Goal: Transaction & Acquisition: Book appointment/travel/reservation

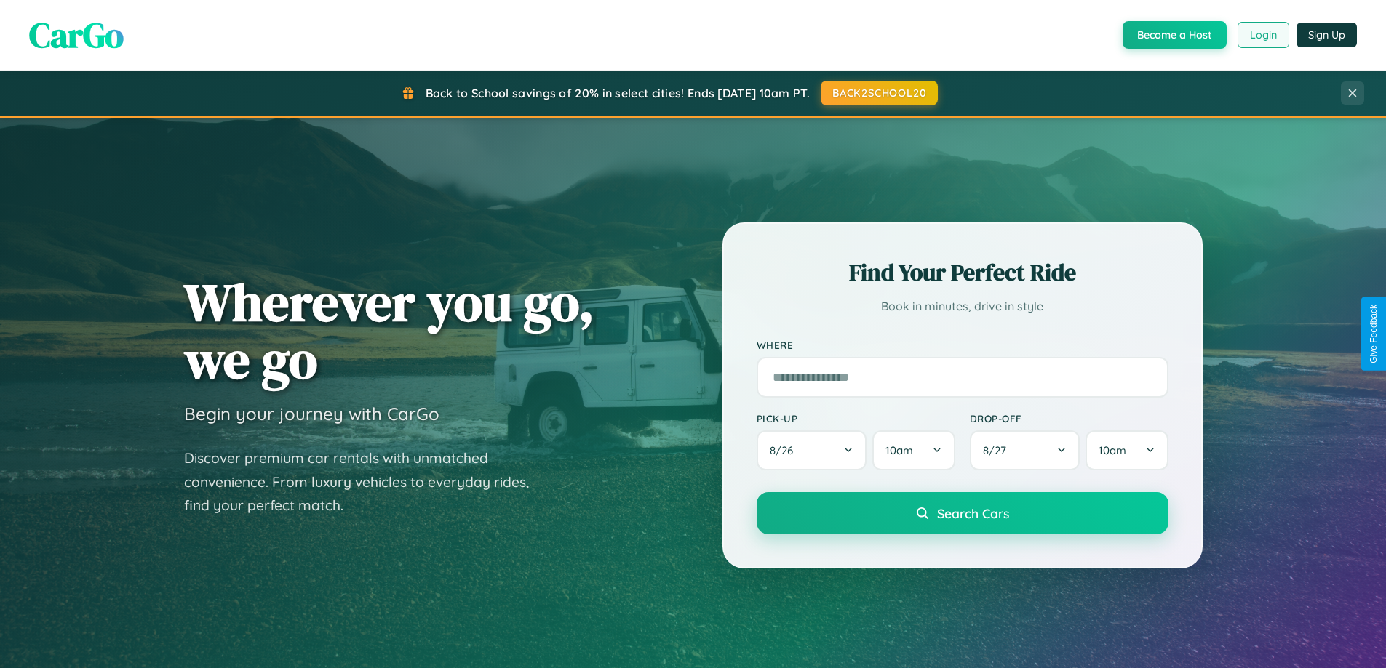
click at [1262, 35] on button "Login" at bounding box center [1263, 35] width 52 height 26
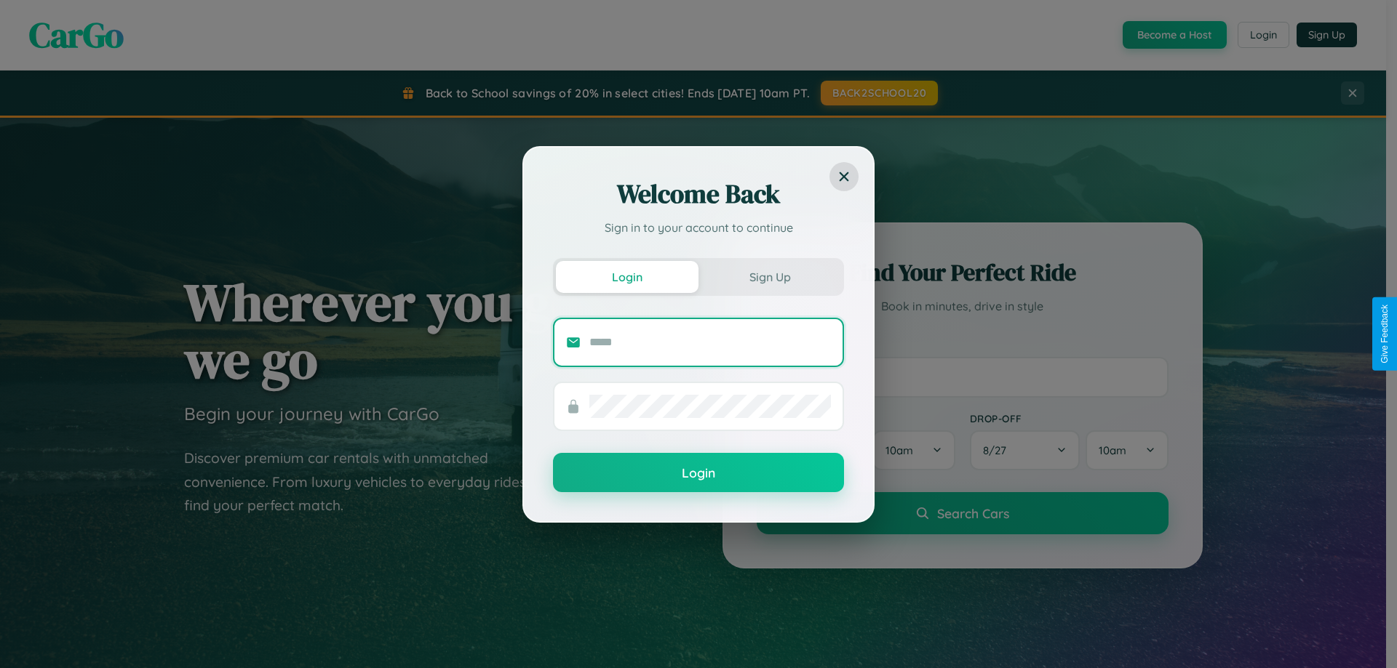
click at [710, 342] on input "text" at bounding box center [709, 342] width 241 height 23
type input "**********"
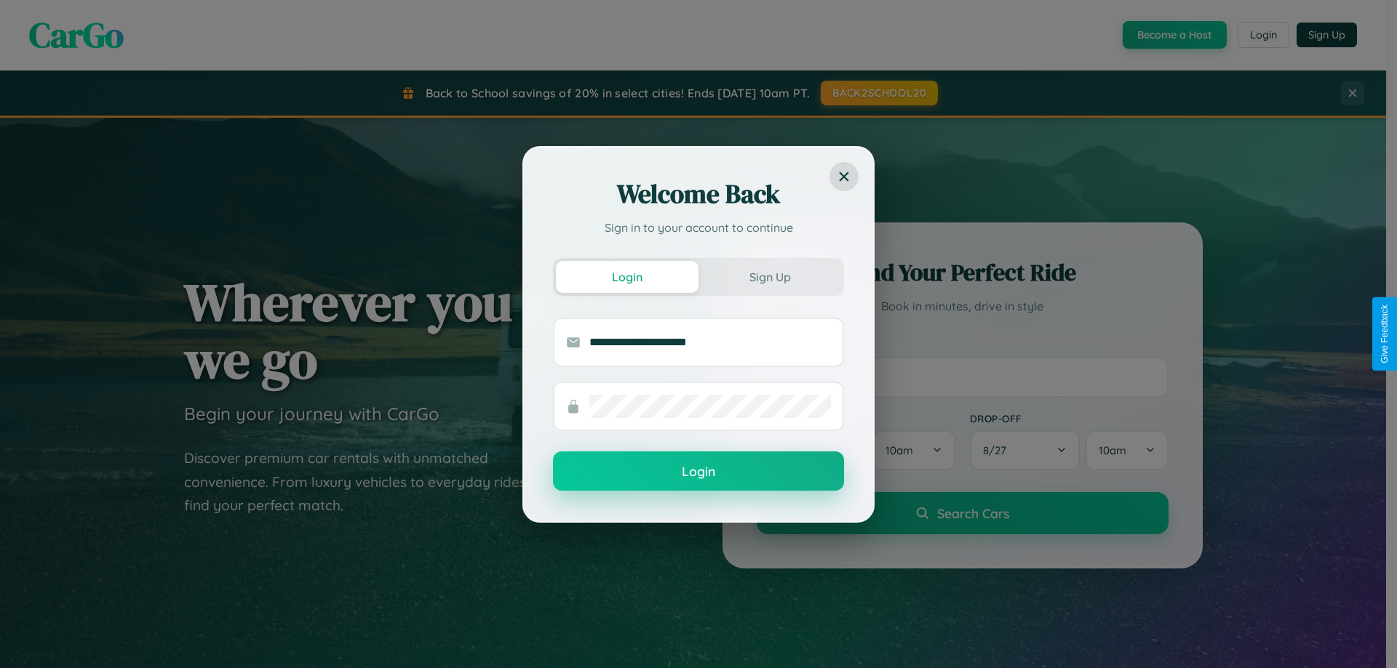
click at [698, 472] on button "Login" at bounding box center [698, 471] width 291 height 39
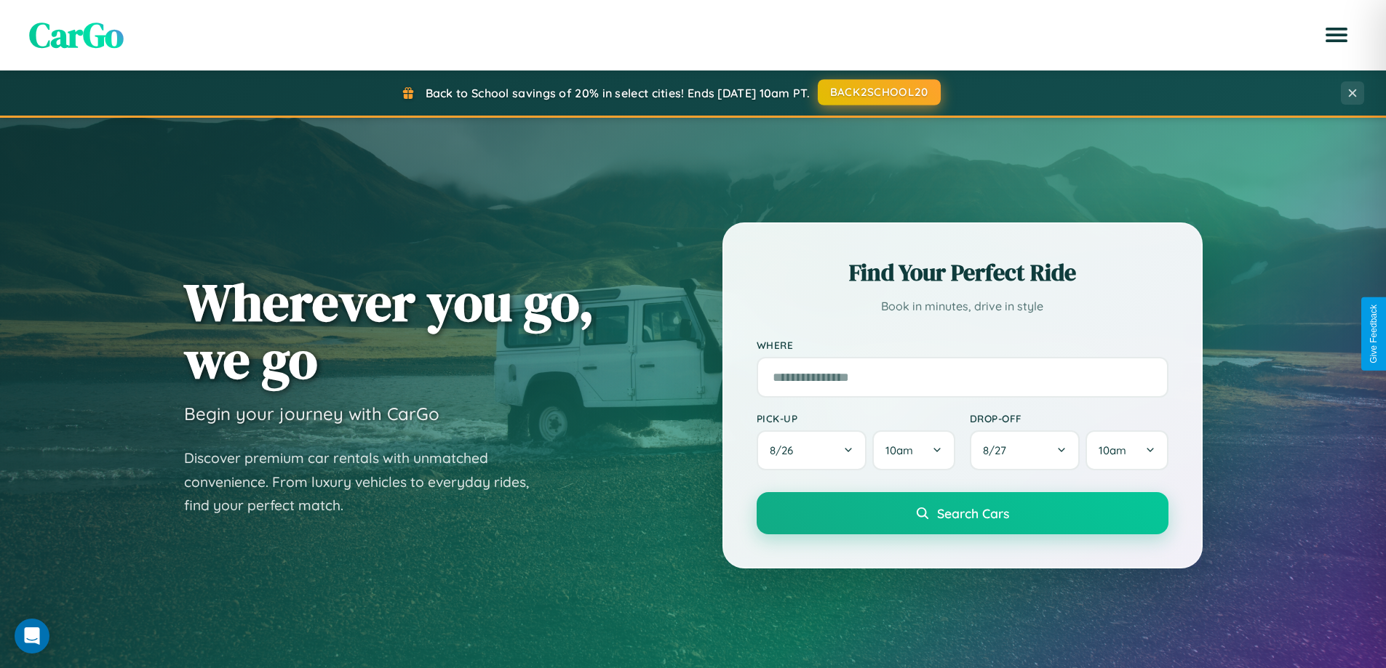
click at [878, 93] on button "BACK2SCHOOL20" at bounding box center [879, 92] width 123 height 26
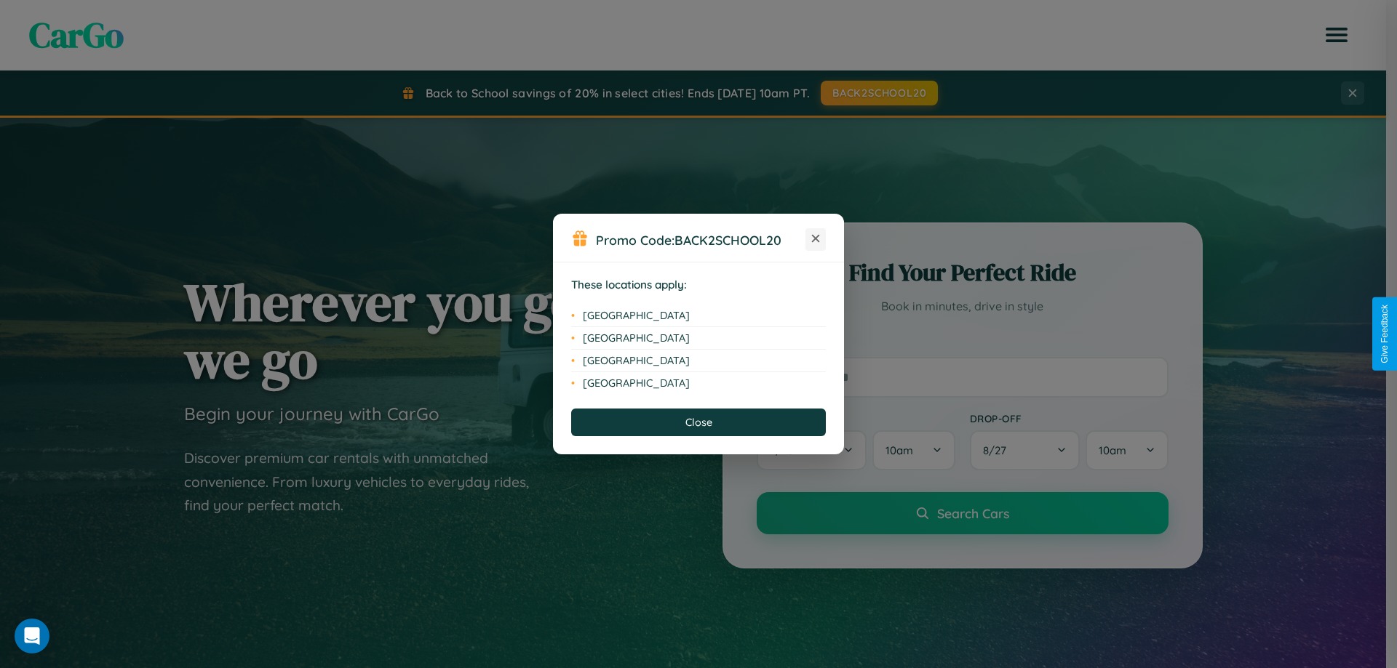
click at [815, 239] on icon at bounding box center [816, 239] width 8 height 8
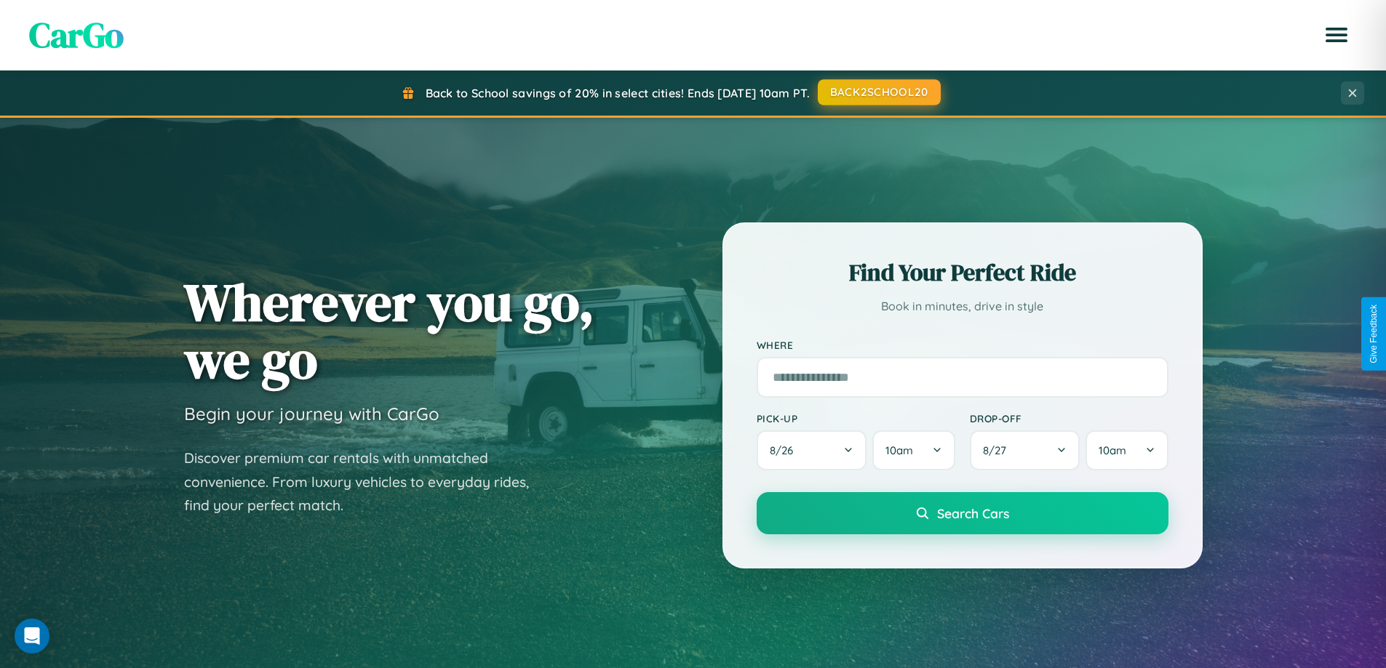
click at [878, 92] on button "BACK2SCHOOL20" at bounding box center [879, 92] width 123 height 26
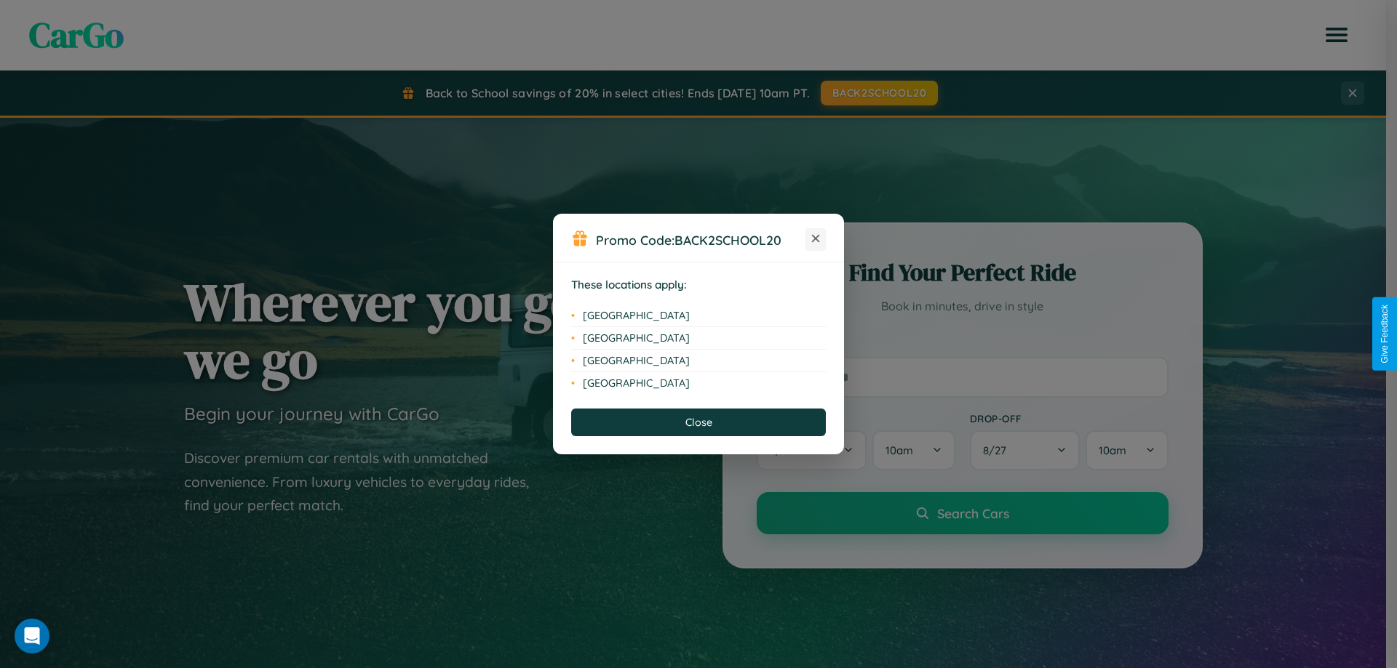
click at [815, 239] on icon at bounding box center [816, 239] width 8 height 8
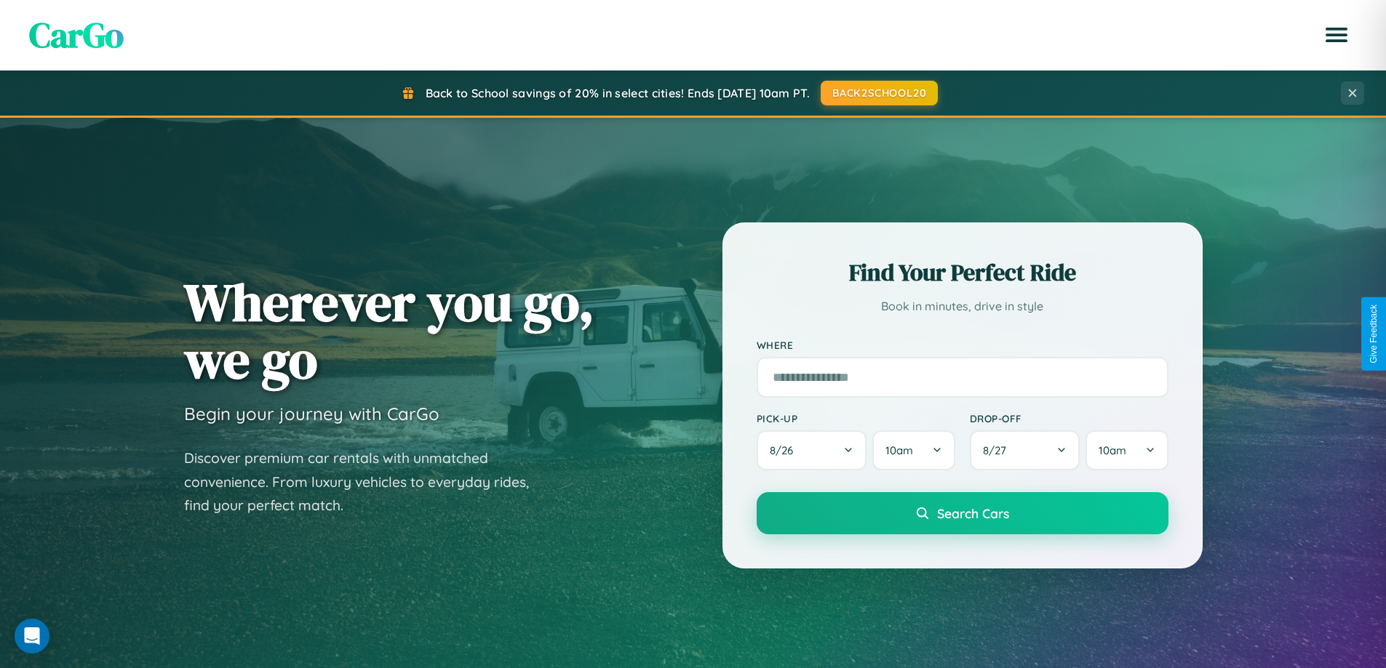
scroll to position [627, 0]
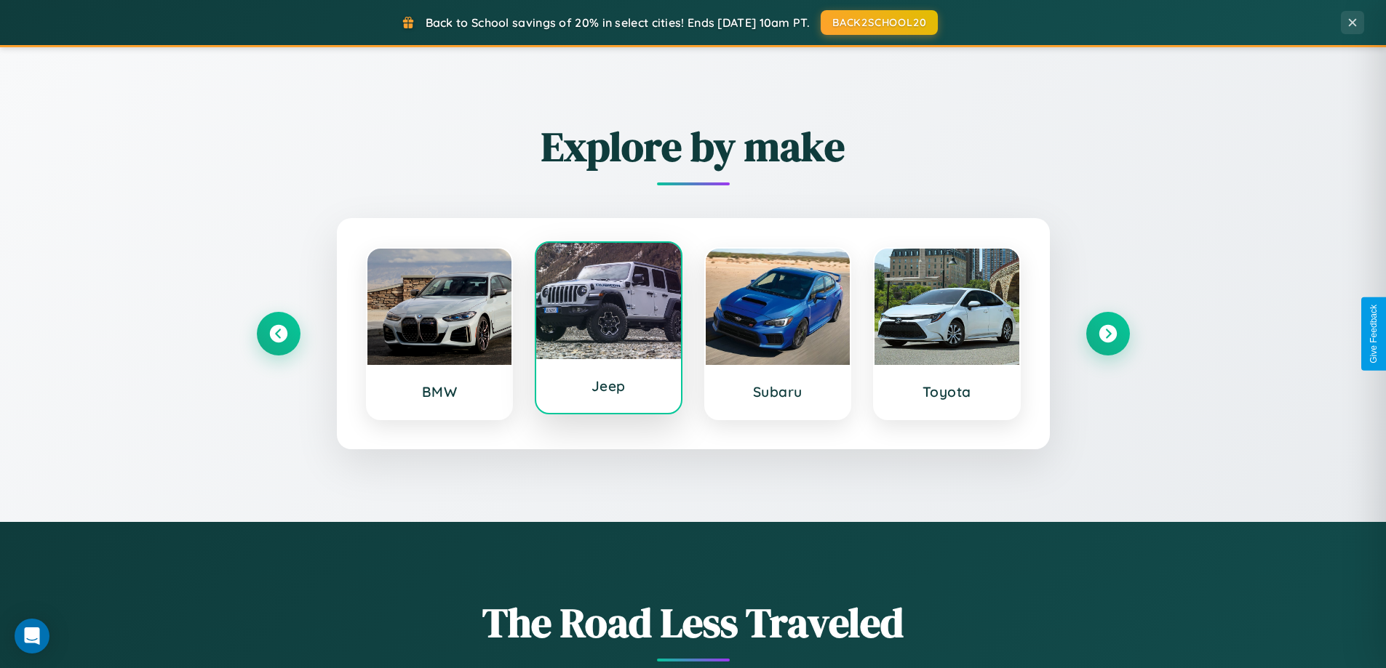
click at [608, 328] on div at bounding box center [608, 301] width 145 height 116
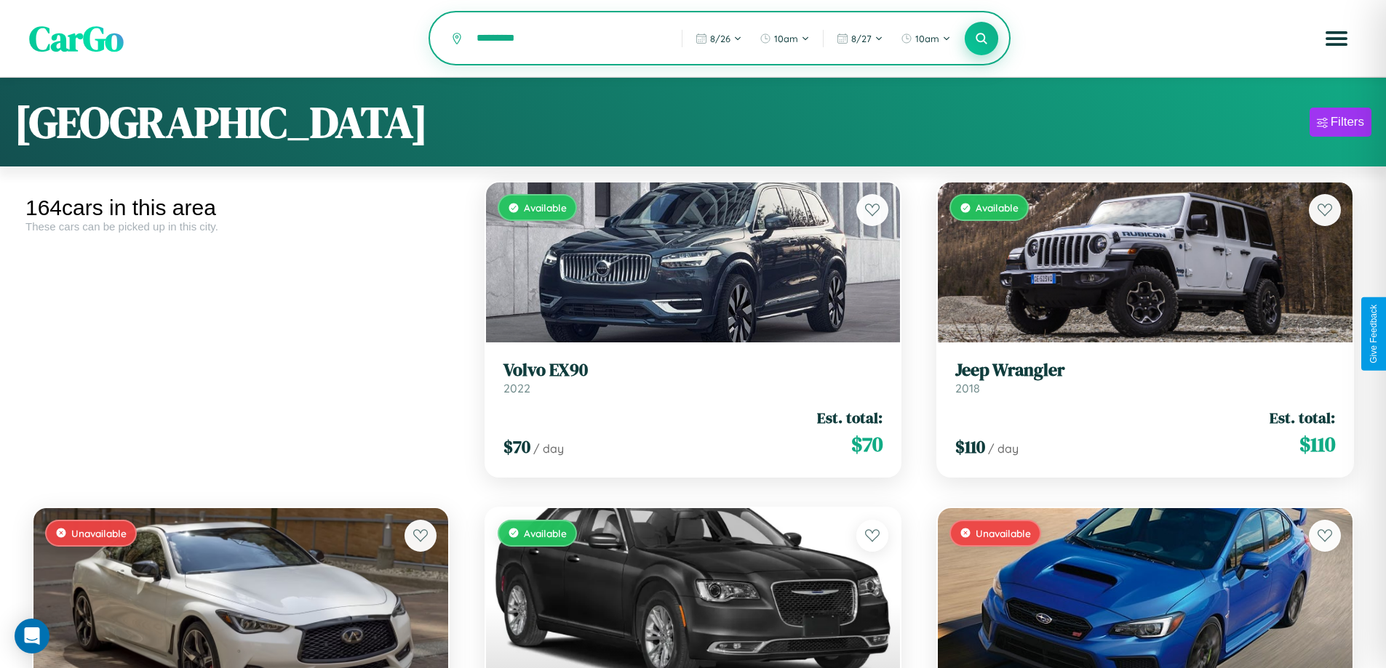
type input "*********"
click at [981, 39] on icon at bounding box center [982, 38] width 14 height 14
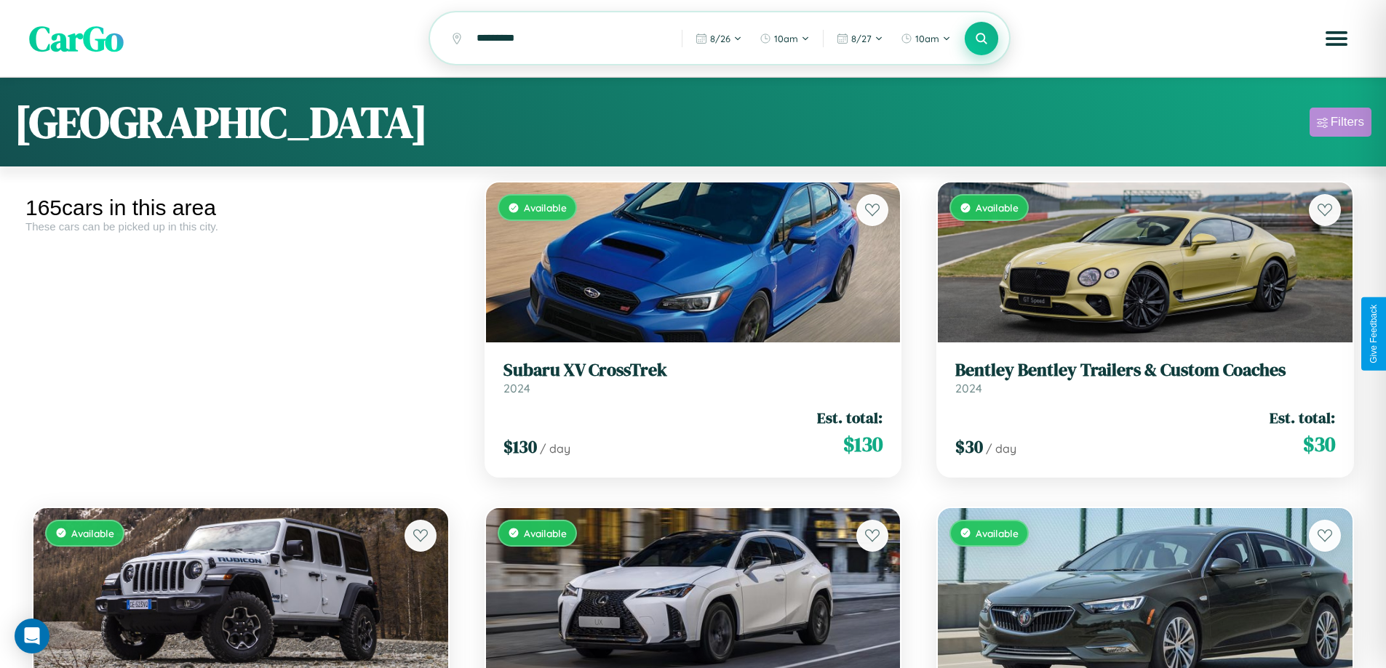
click at [1340, 124] on div "Filters" at bounding box center [1346, 122] width 33 height 15
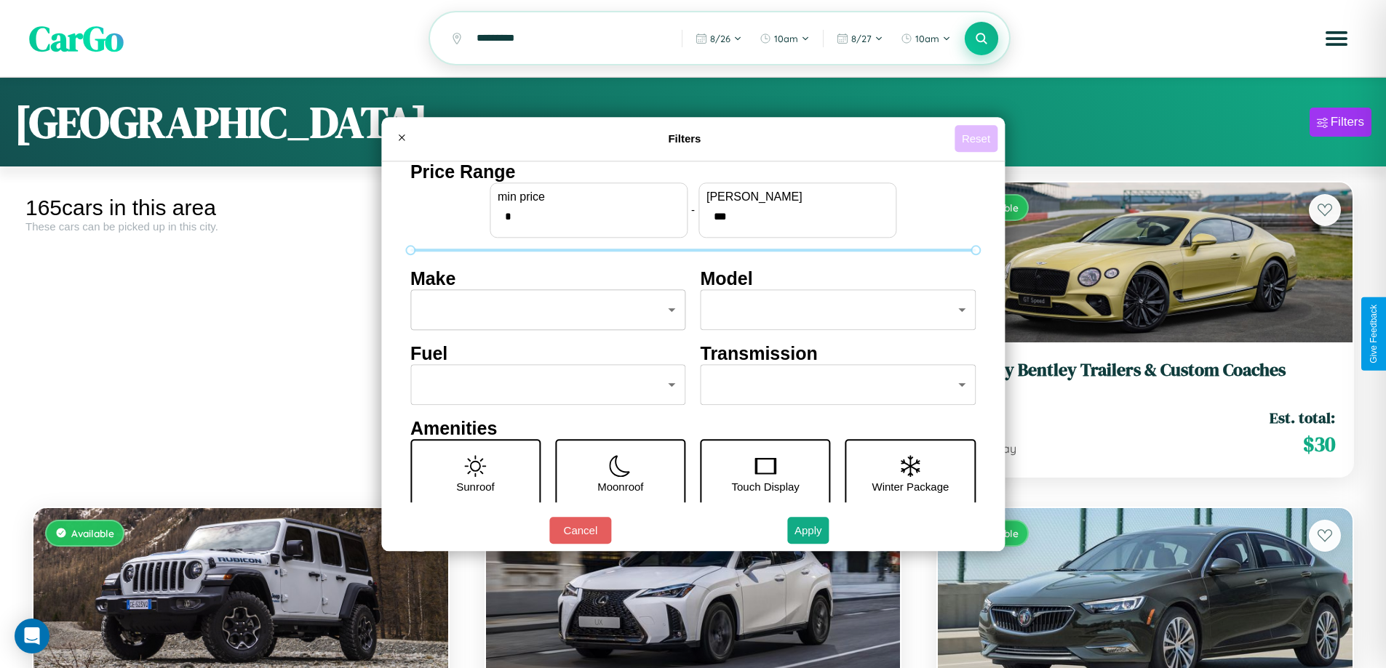
click at [978, 138] on button "Reset" at bounding box center [975, 138] width 43 height 27
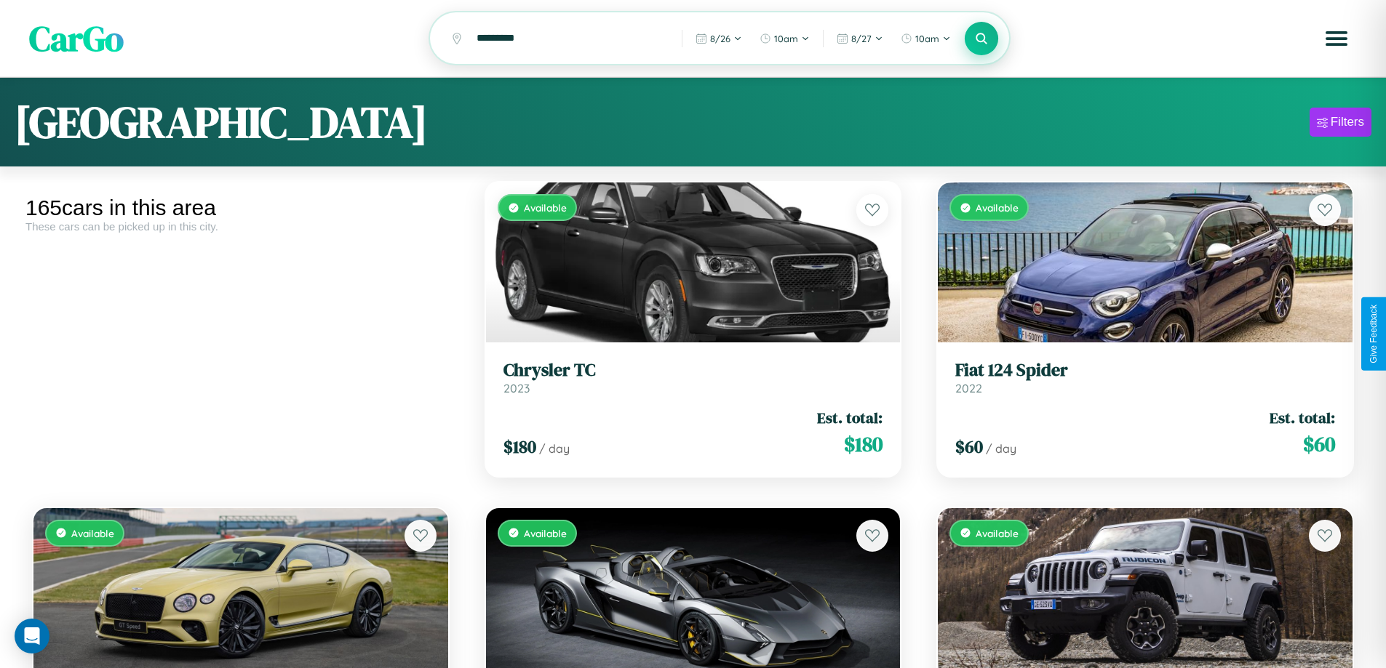
scroll to position [9327, 0]
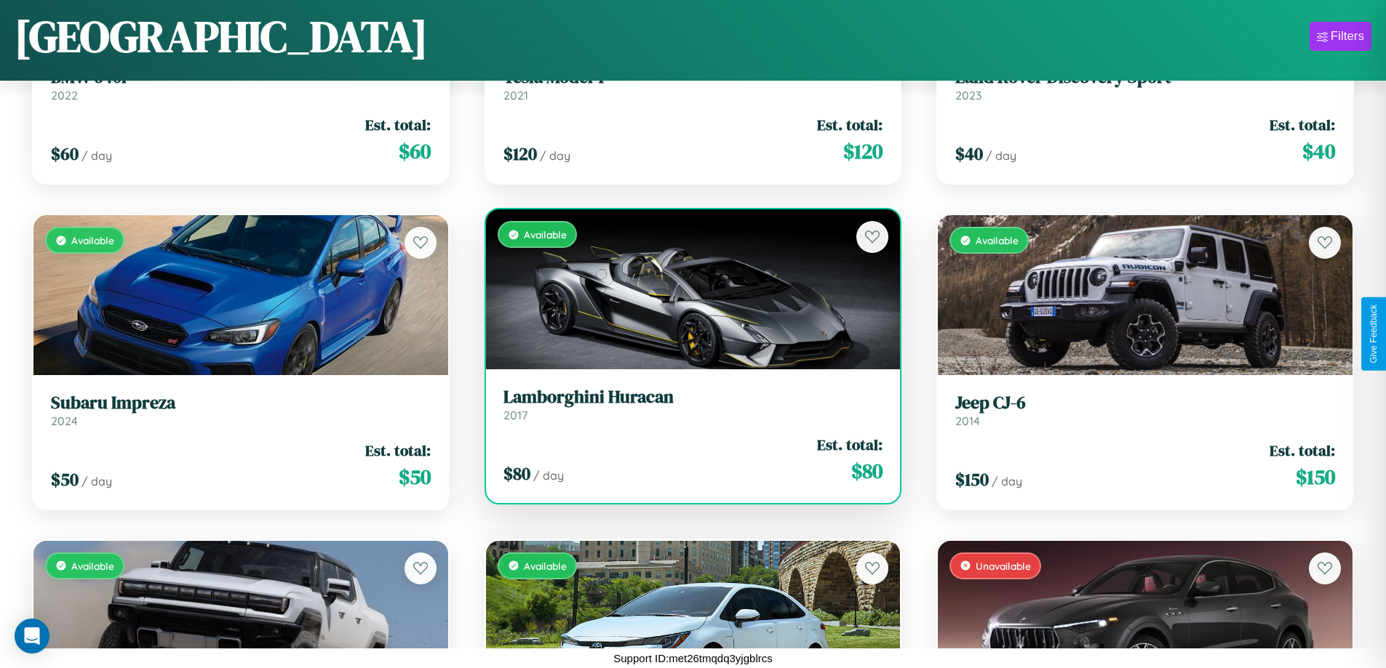
click at [687, 404] on h3 "Lamborghini Huracan" at bounding box center [693, 397] width 380 height 21
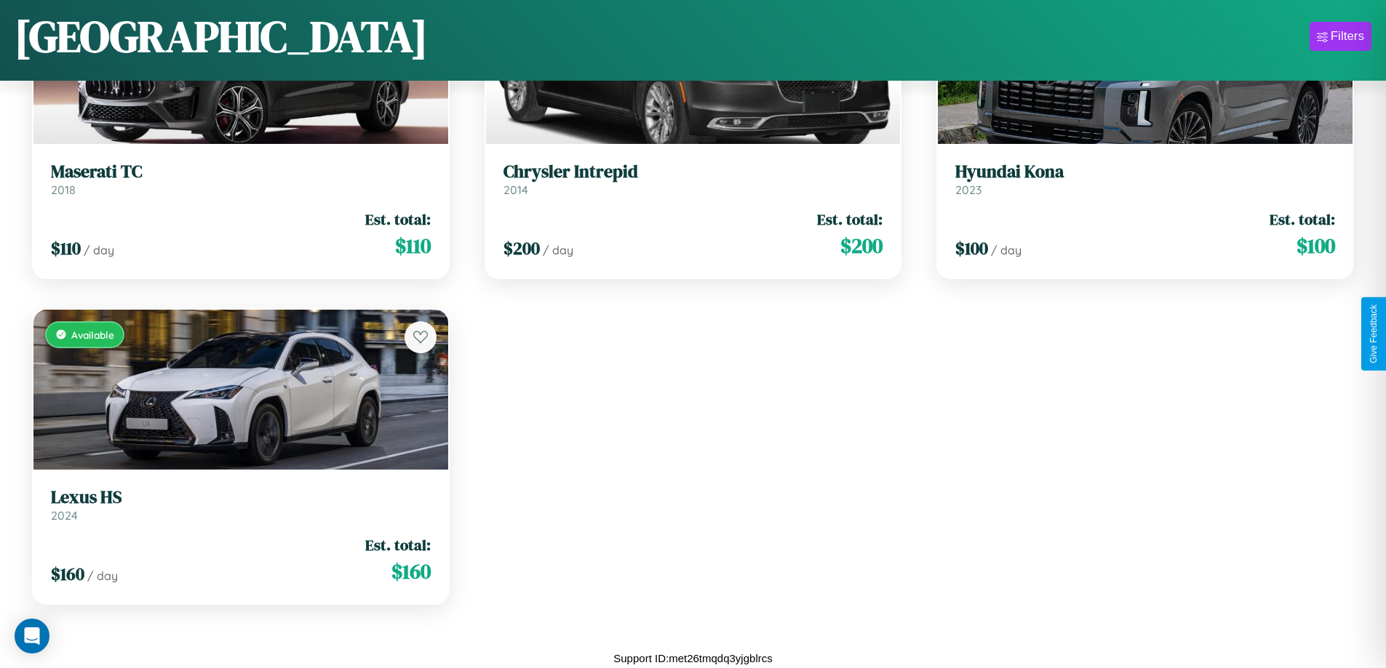
scroll to position [0, 0]
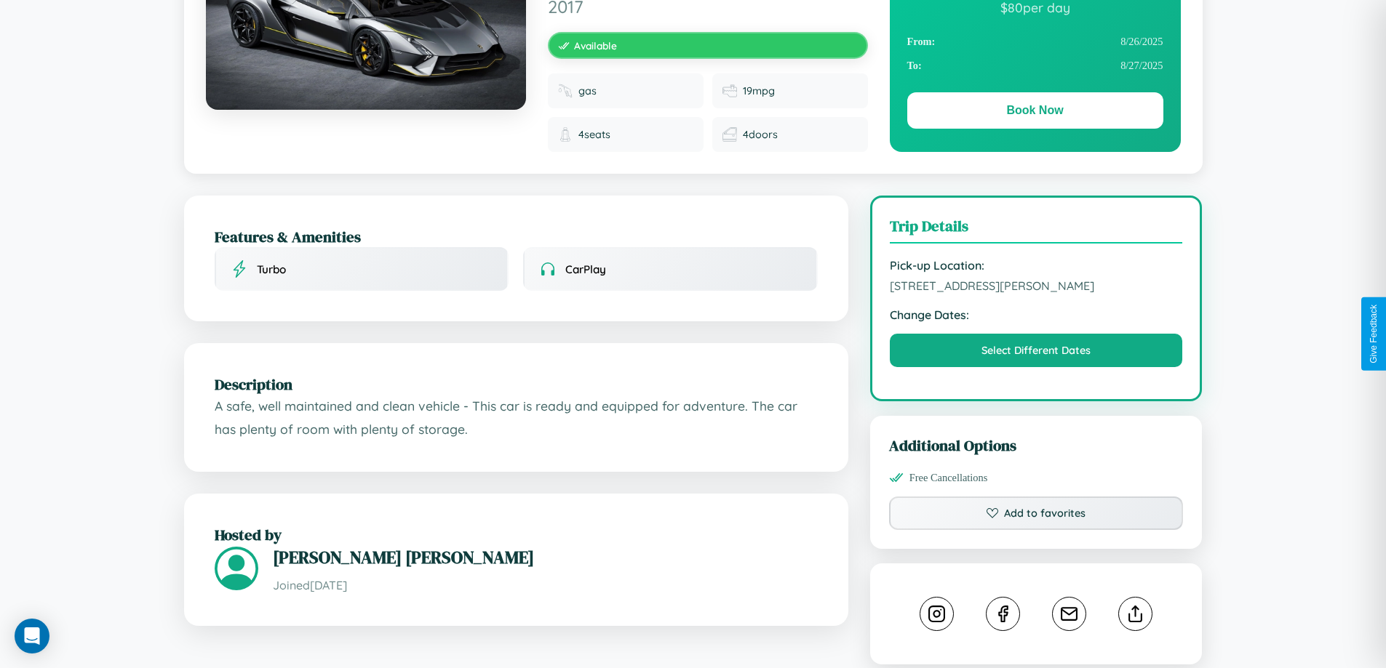
scroll to position [389, 0]
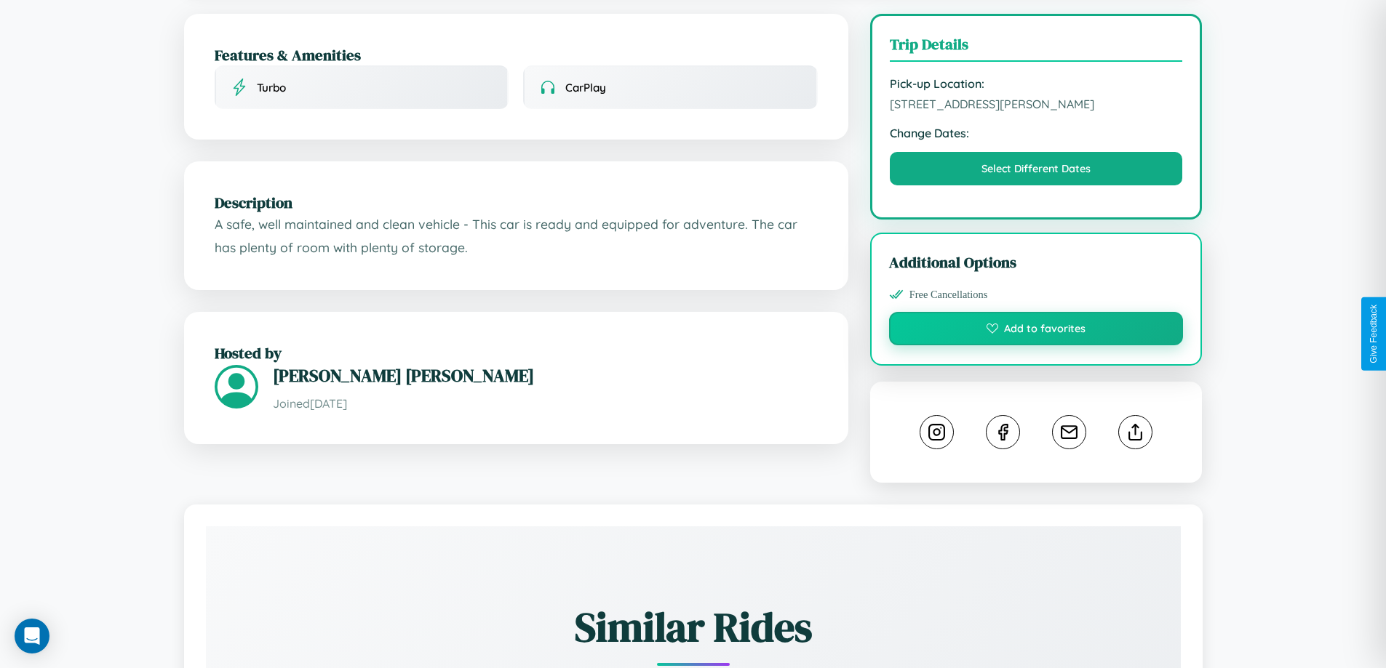
click at [1036, 331] on button "Add to favorites" at bounding box center [1036, 328] width 295 height 33
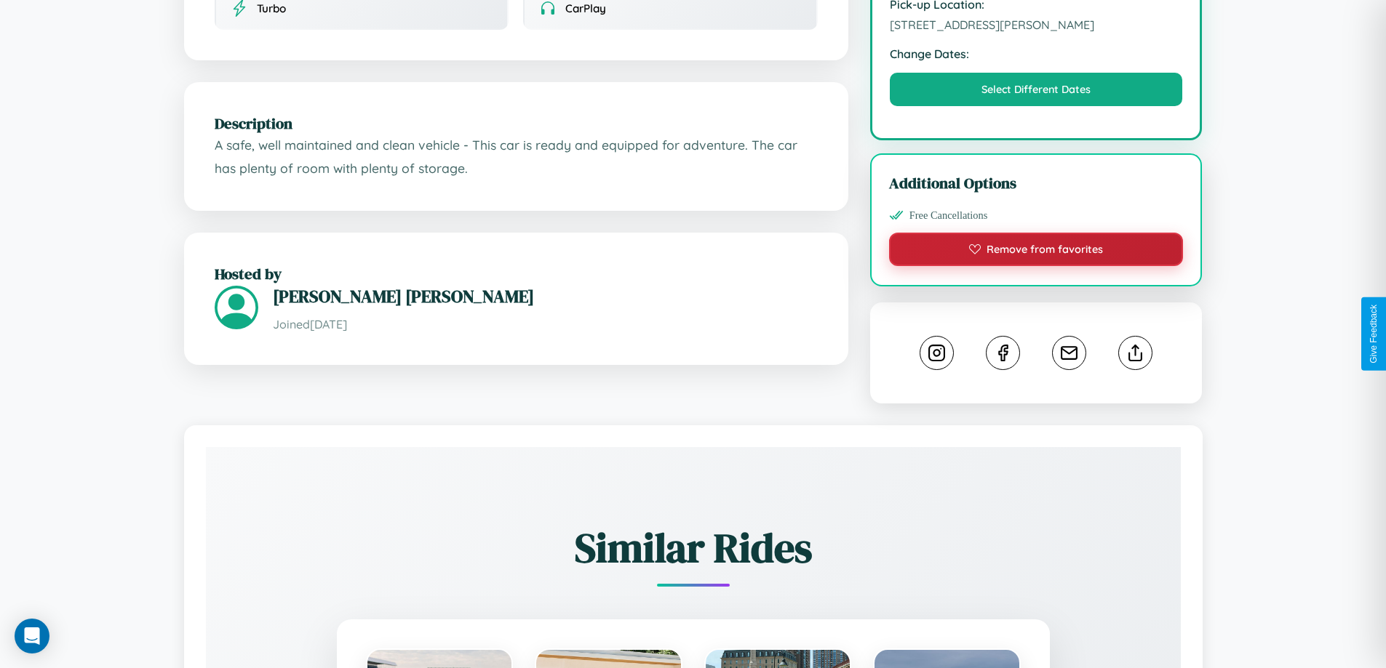
scroll to position [490, 0]
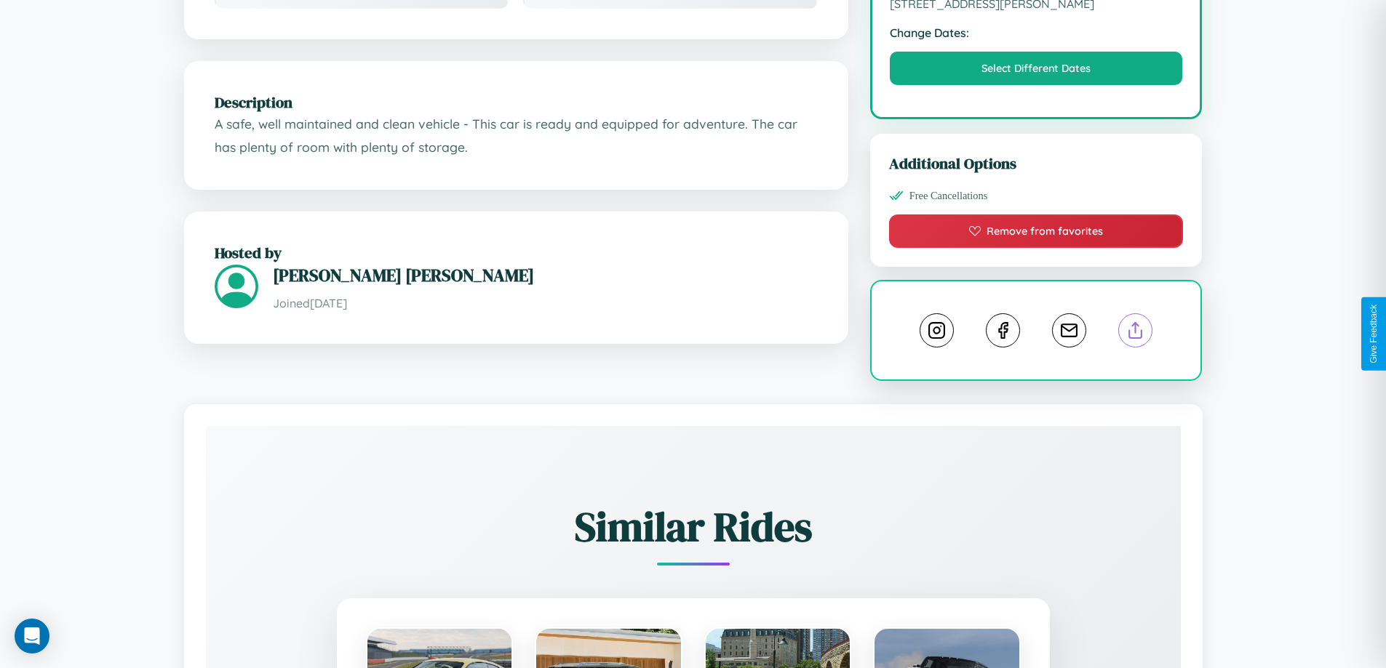
click at [1135, 332] on line at bounding box center [1135, 328] width 0 height 10
